Goal: Task Accomplishment & Management: Use online tool/utility

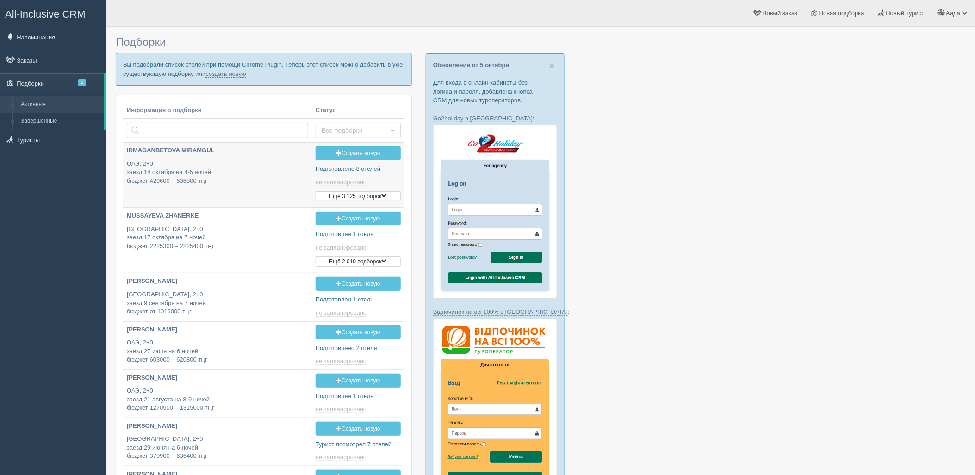
type input "[DATE] 17:50"
click at [218, 74] on link "создать новую" at bounding box center [225, 73] width 41 height 7
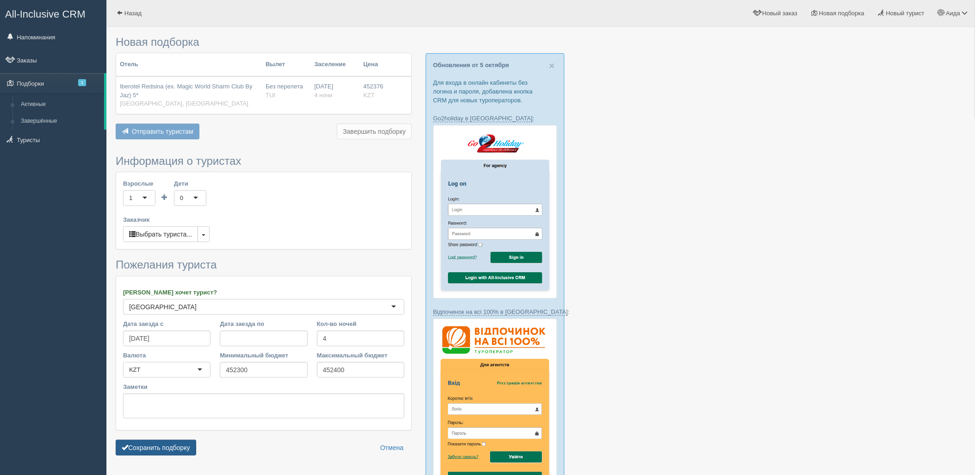
click at [146, 444] on button "Сохранить подборку" at bounding box center [156, 447] width 80 height 16
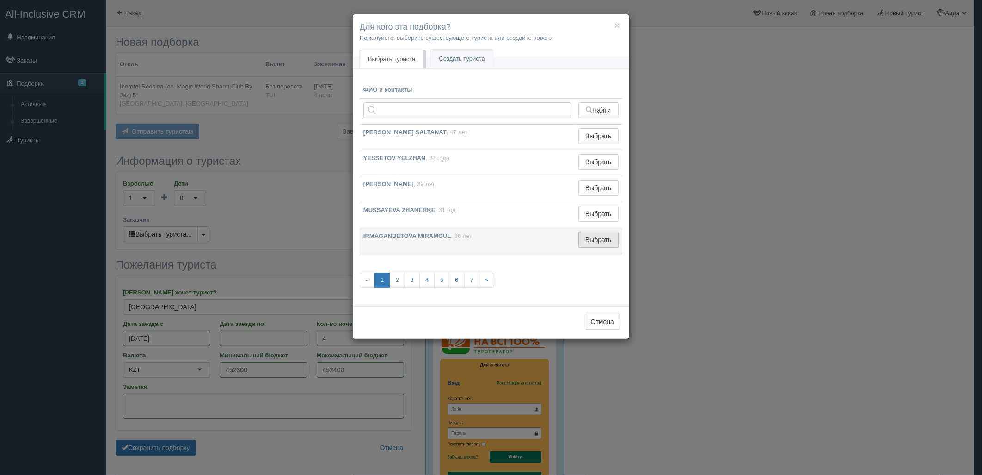
click at [604, 241] on button "Выбрать" at bounding box center [599, 240] width 40 height 16
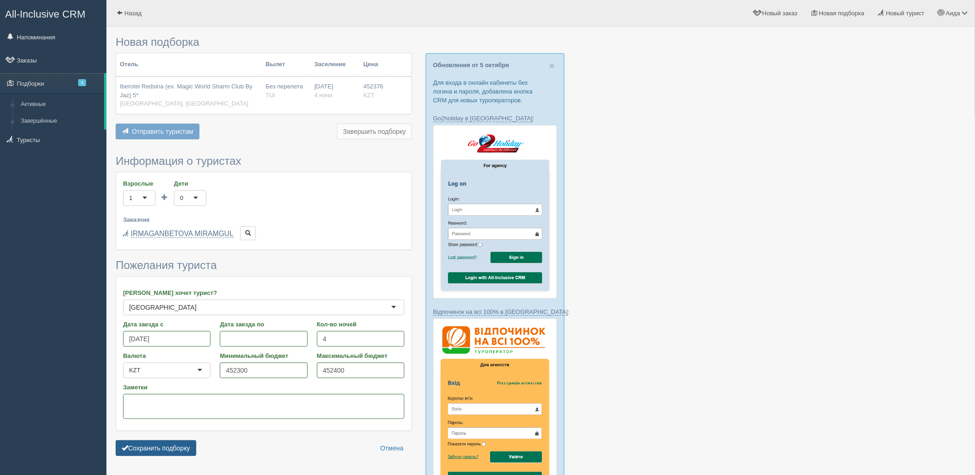
click at [154, 454] on button "Сохранить подборку" at bounding box center [156, 448] width 80 height 16
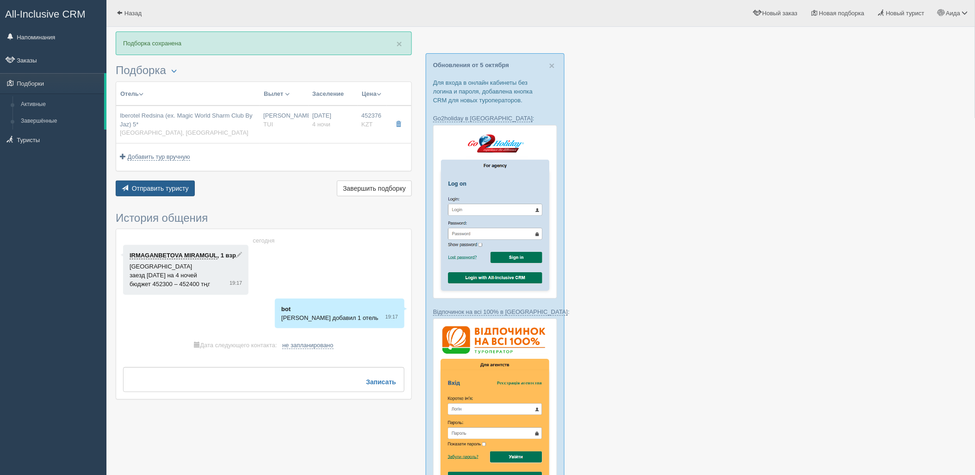
click at [132, 185] on span "Отправить туристу" at bounding box center [160, 188] width 57 height 7
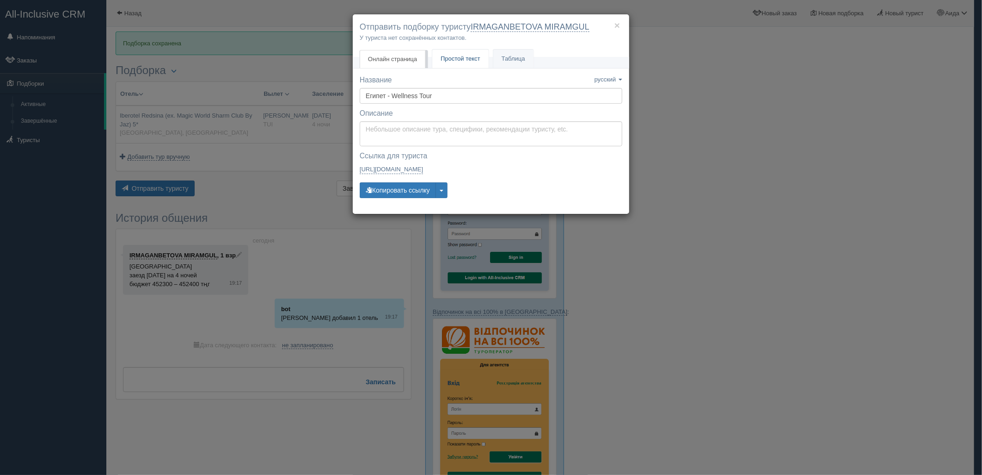
click at [444, 58] on span "Простой текст" at bounding box center [461, 58] width 40 height 7
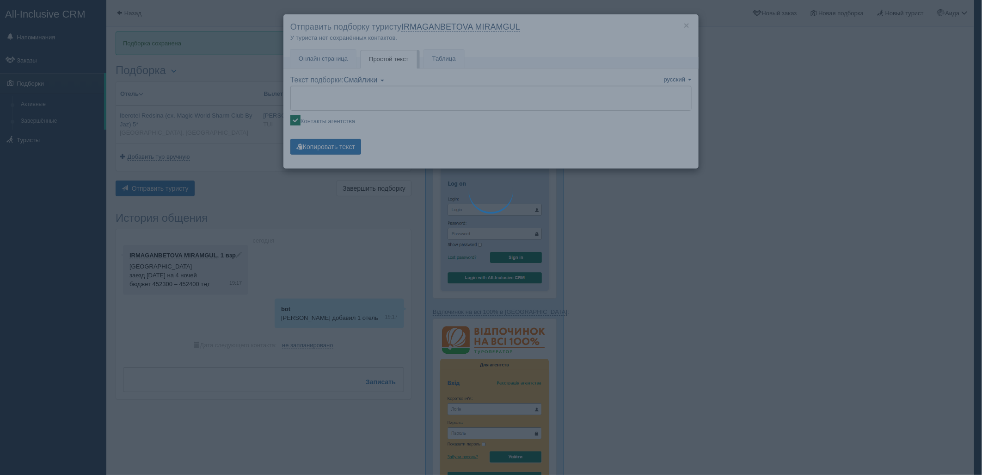
type textarea "🌞 Loremi dolo! Sitametcon Adi elitseddoei temporinc utlabore: 🌎 Etdolo, Magn-al…"
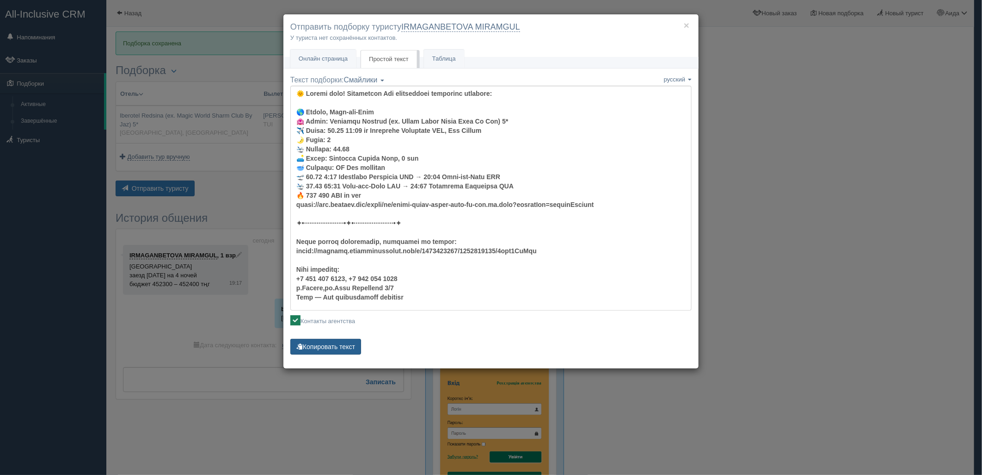
click at [334, 346] on button "Копировать текст" at bounding box center [325, 347] width 71 height 16
